Goal: Task Accomplishment & Management: Use online tool/utility

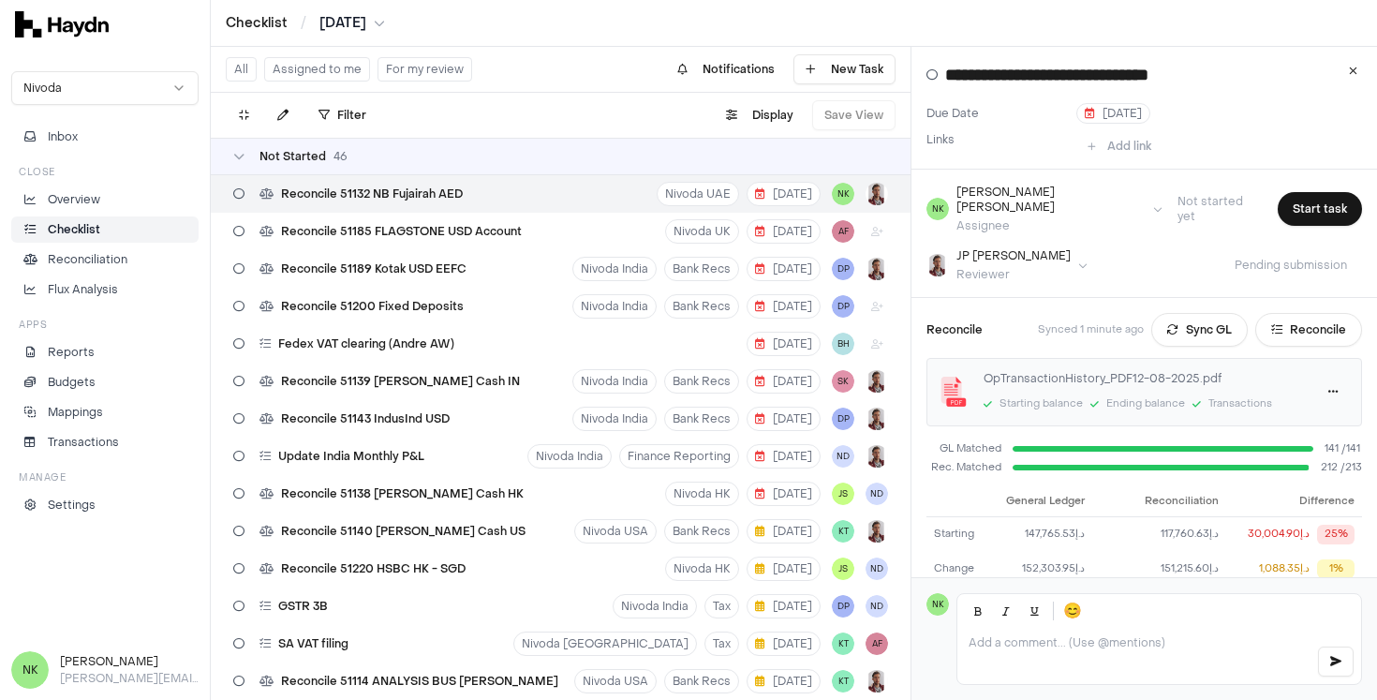
scroll to position [104, 0]
click at [92, 196] on p "Overview" at bounding box center [74, 199] width 52 height 17
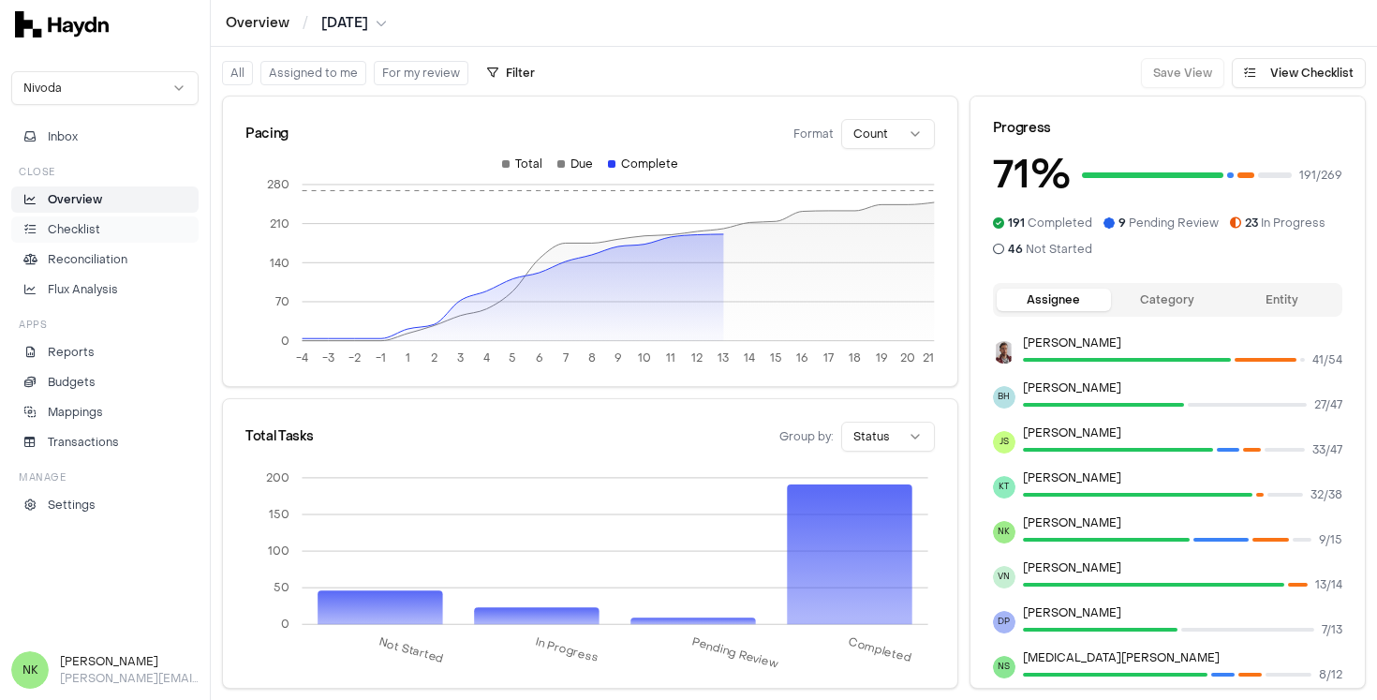
click at [108, 238] on link "Checklist" at bounding box center [104, 229] width 187 height 26
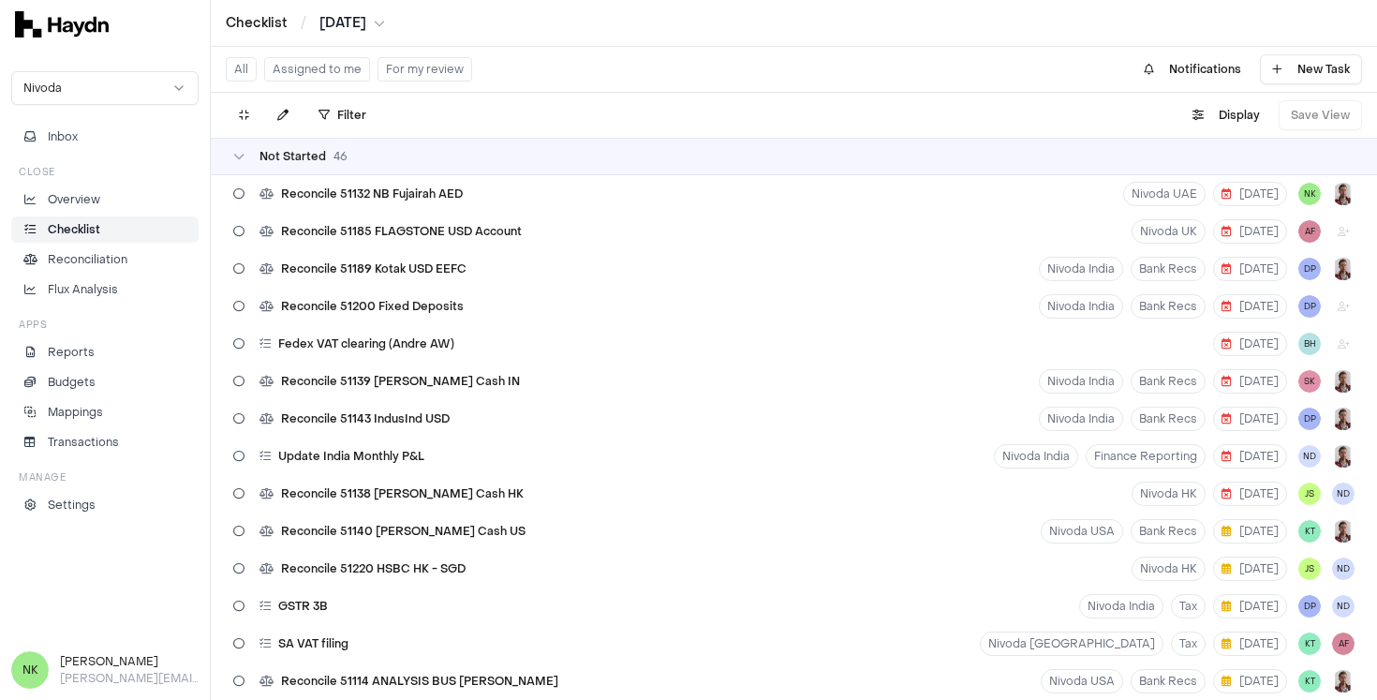
click at [352, 73] on button "Assigned to me" at bounding box center [317, 69] width 106 height 24
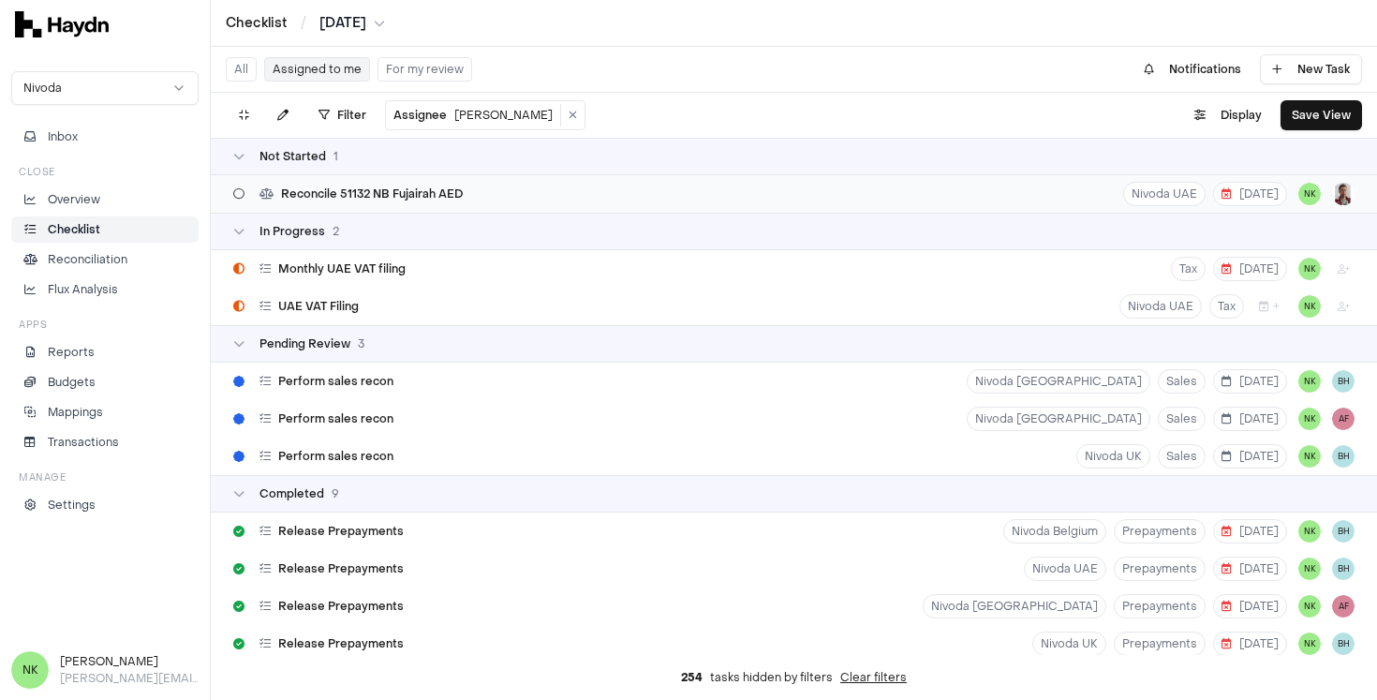
click at [461, 202] on div "Reconcile 51132 NB Fujairah AED" at bounding box center [348, 194] width 244 height 36
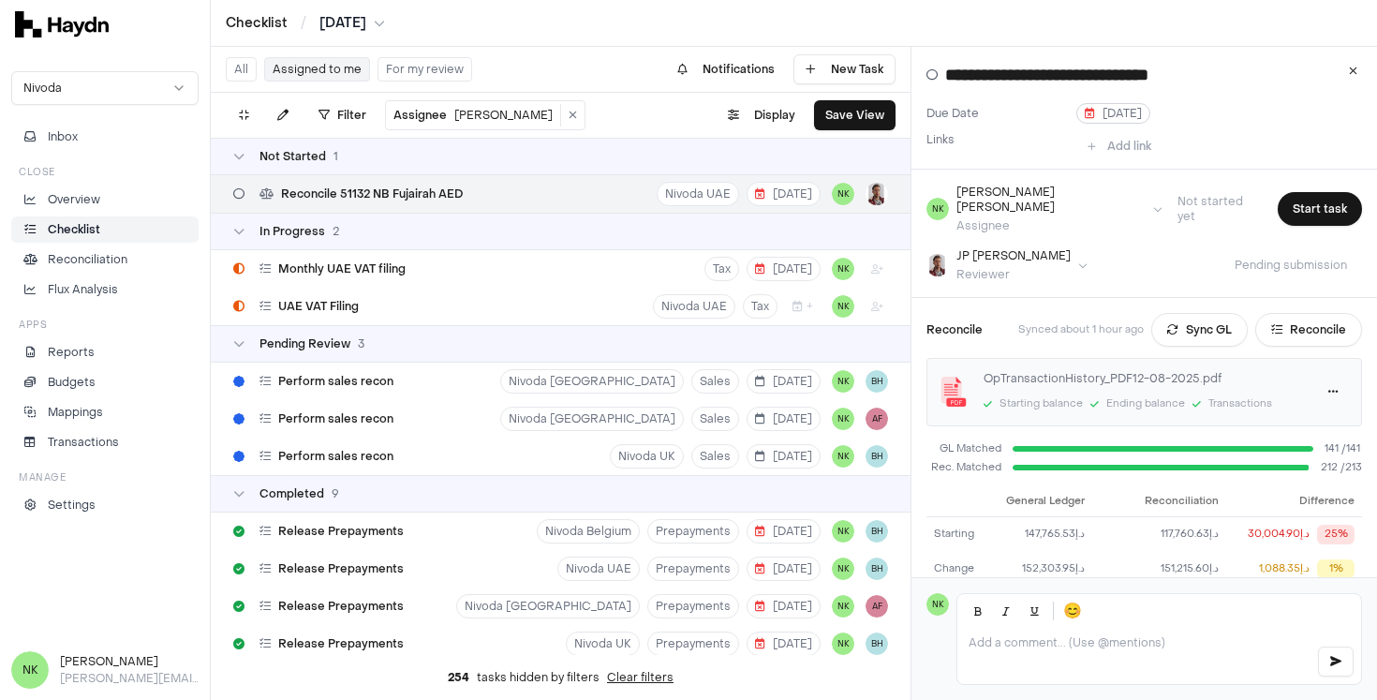
click at [1110, 113] on span "[DATE]" at bounding box center [1113, 113] width 57 height 15
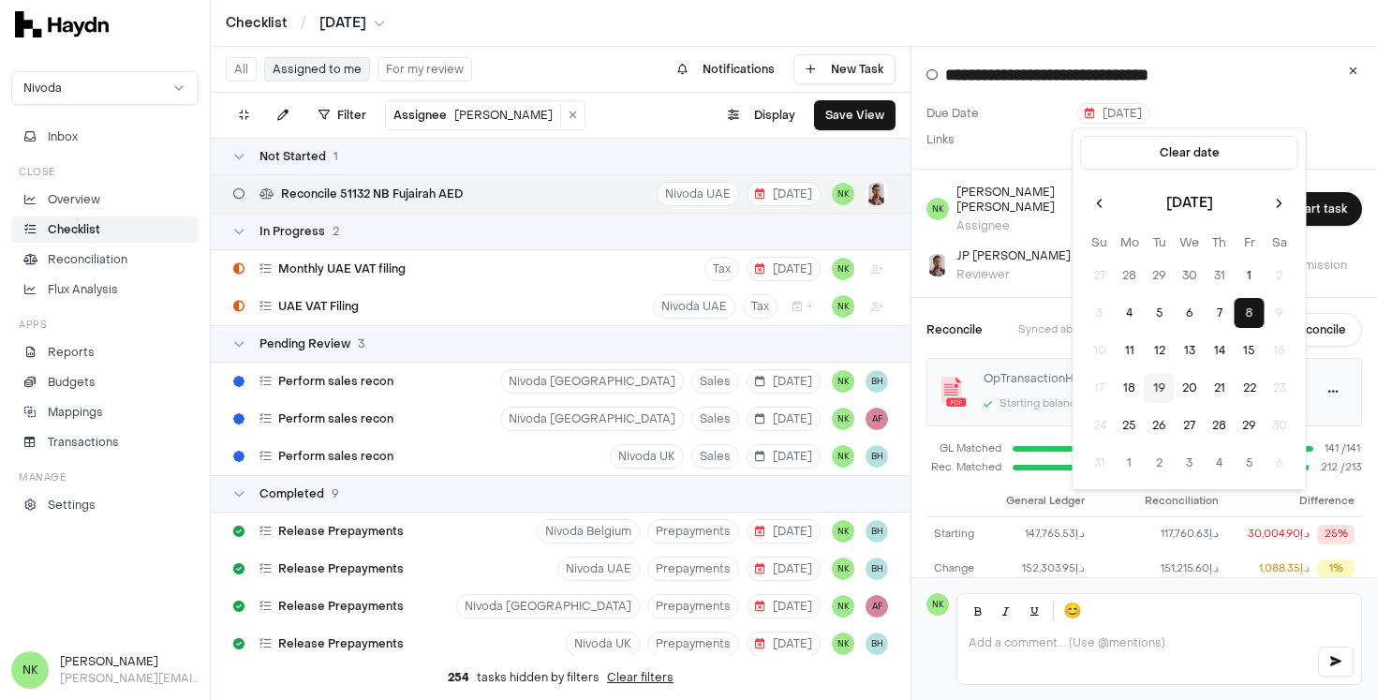
click at [1193, 111] on div "[DATE]" at bounding box center [1219, 113] width 286 height 21
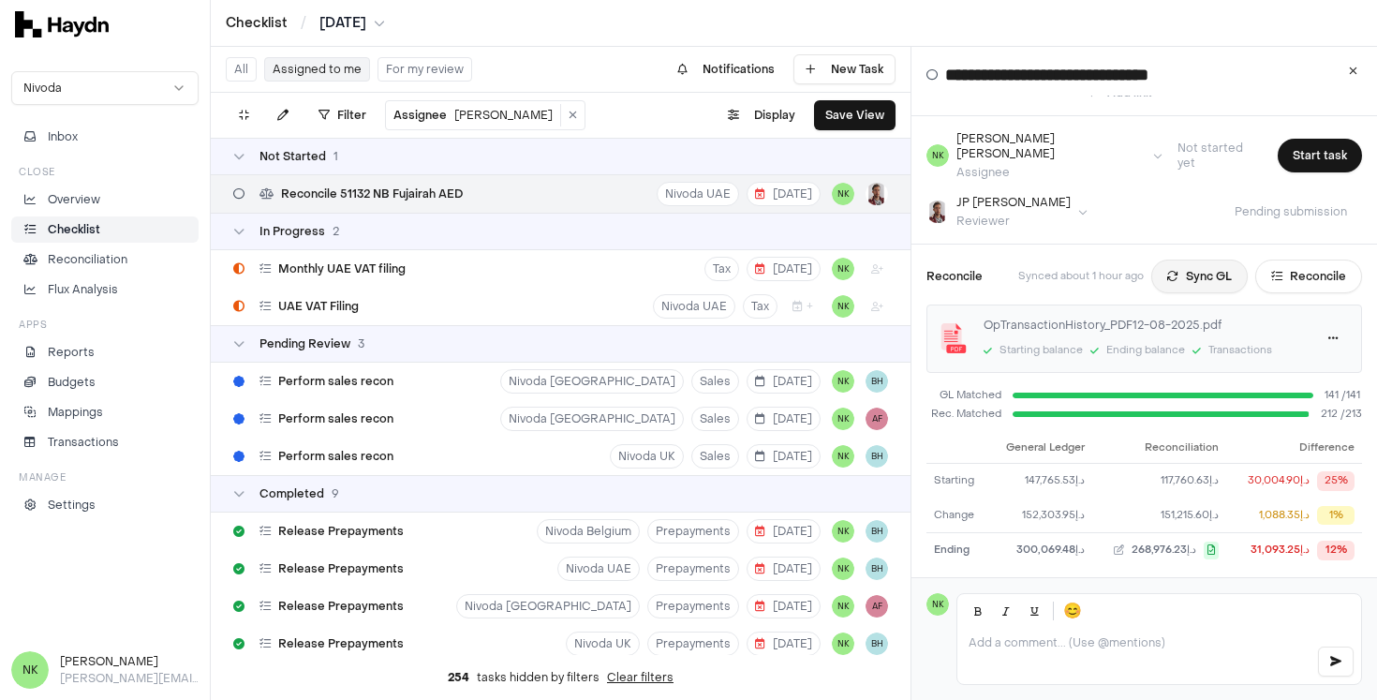
scroll to position [53, 0]
click at [1284, 264] on button "Reconcile" at bounding box center [1308, 276] width 107 height 34
